Goal: Task Accomplishment & Management: Manage account settings

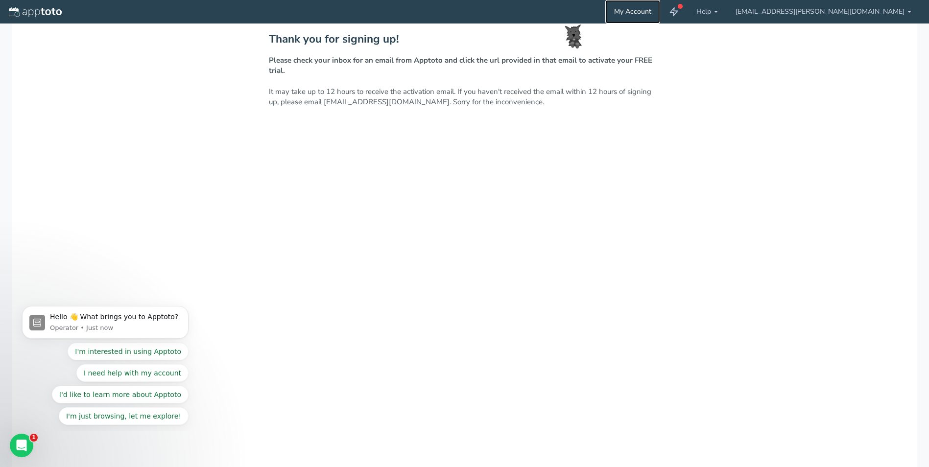
click at [660, 11] on link "My Account" at bounding box center [632, 12] width 55 height 24
click at [501, 137] on div "Thank you for signing up! Please check your inbox for an email from Apptoto and…" at bounding box center [465, 269] width 906 height 490
click at [876, 15] on link "[EMAIL_ADDRESS][PERSON_NAME][DOMAIN_NAME]" at bounding box center [823, 12] width 193 height 24
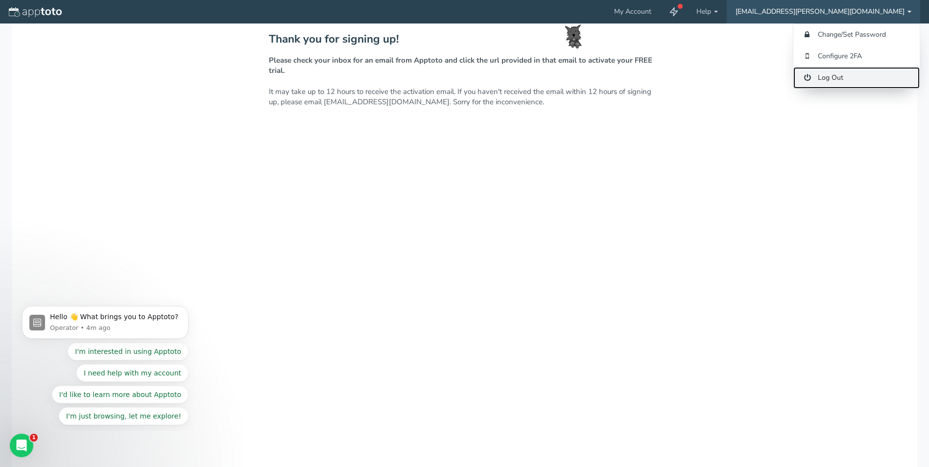
click at [844, 73] on link "Log Out" at bounding box center [856, 78] width 126 height 22
